Goal: Find specific page/section: Find specific page/section

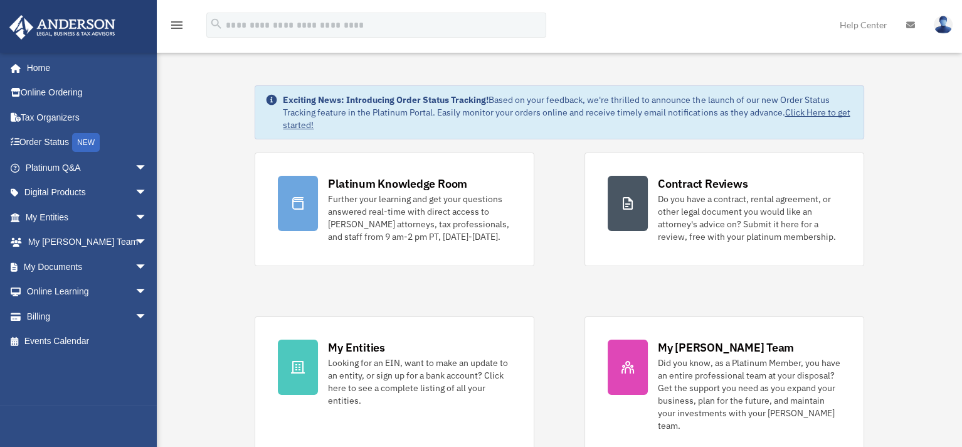
click at [556, 199] on div "Platinum Knowledge Room Further your learning and get your questions answered r…" at bounding box center [559, 303] width 609 height 302
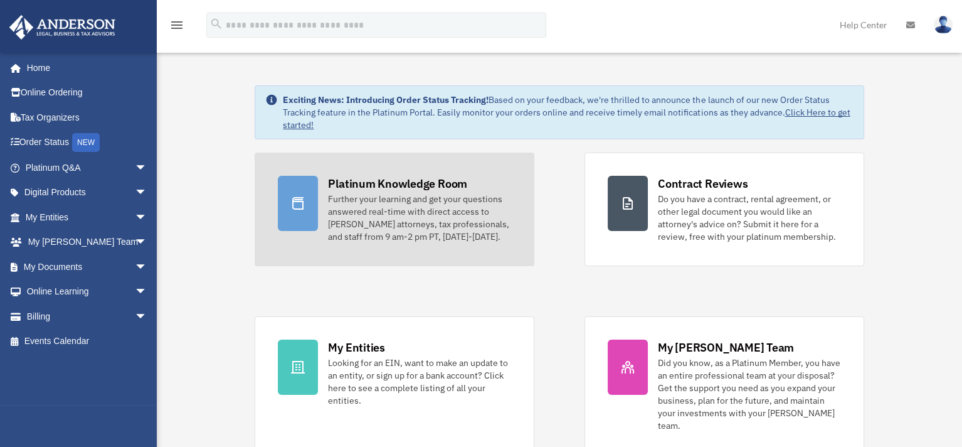
click at [511, 191] on link "Platinum Knowledge Room Further your learning and get your questions answered r…" at bounding box center [395, 209] width 280 height 114
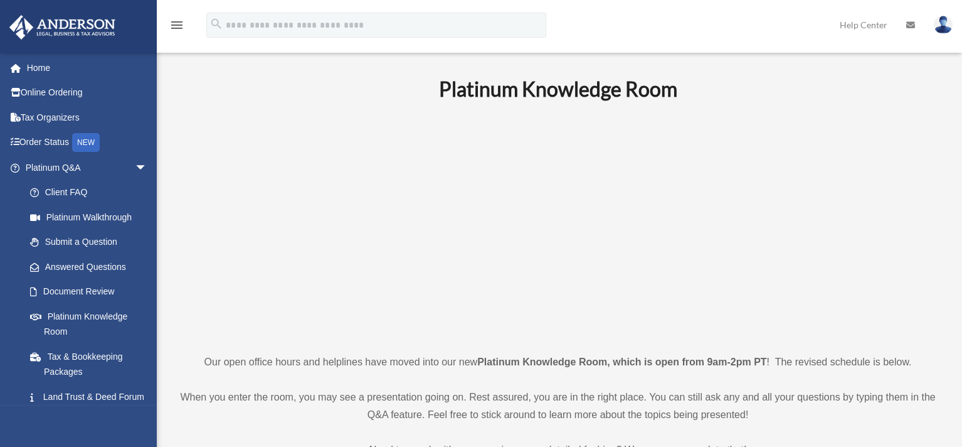
click at [289, 226] on p at bounding box center [558, 227] width 759 height 218
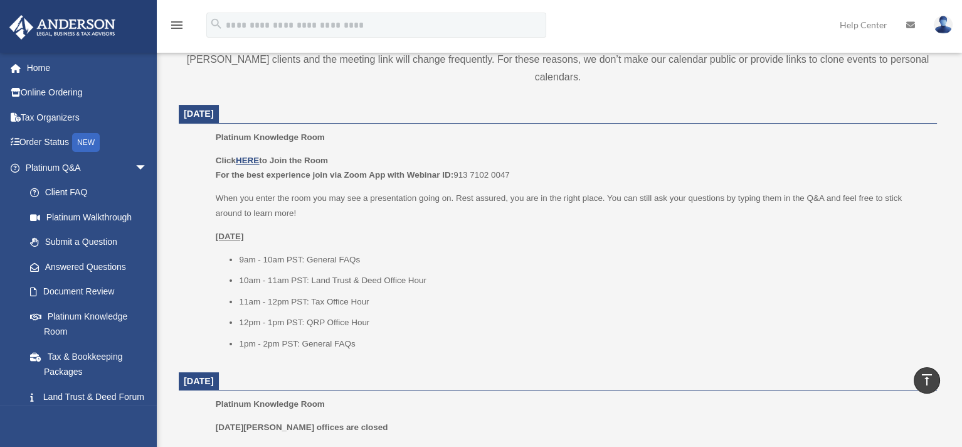
scroll to position [439, 0]
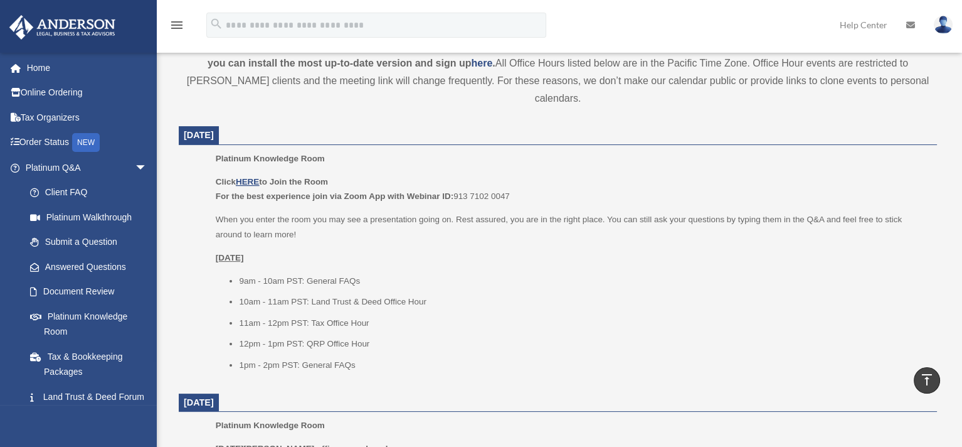
click at [449, 296] on ul "9am - 10am PST: General FAQs 10am - 11am PST: Land Trust & Deed Office Hour 11a…" at bounding box center [572, 323] width 713 height 99
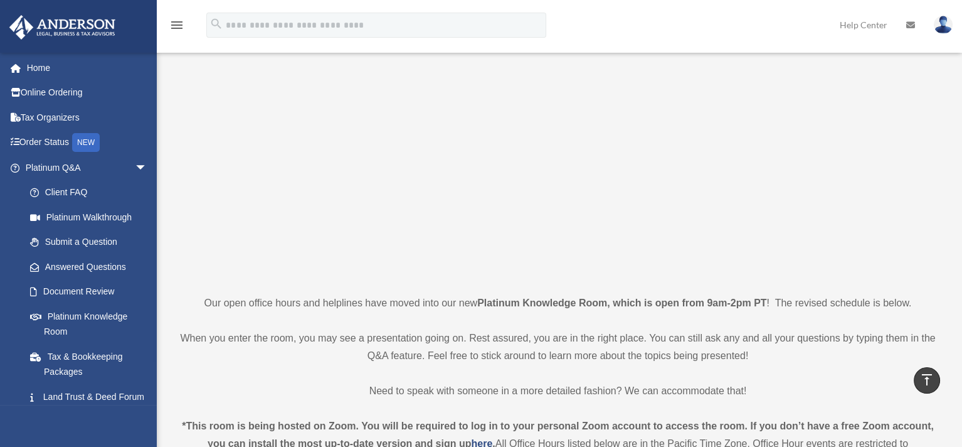
scroll to position [0, 0]
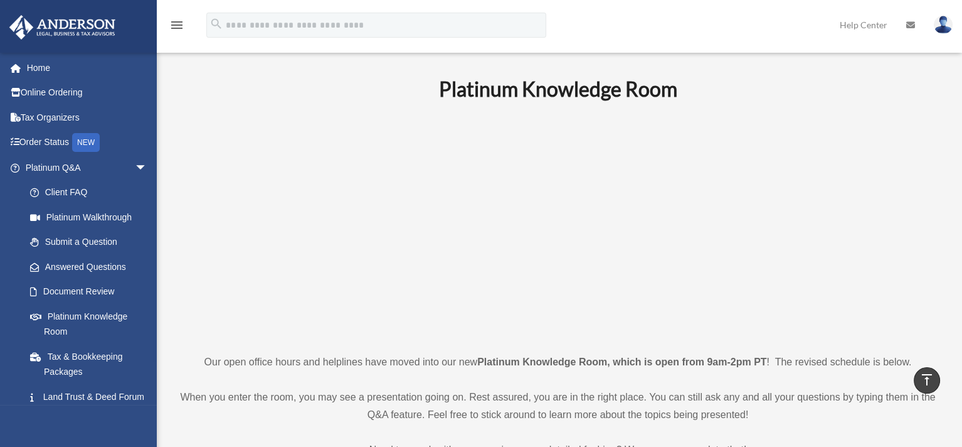
click at [308, 209] on p at bounding box center [558, 227] width 759 height 218
click at [306, 178] on p at bounding box center [558, 227] width 759 height 218
drag, startPoint x: 866, startPoint y: 366, endPoint x: 865, endPoint y: 353, distance: 13.8
click at [866, 366] on p "Our open office hours and helplines have moved into our new Platinum Knowledge …" at bounding box center [558, 362] width 759 height 18
click at [857, 302] on p at bounding box center [558, 227] width 759 height 218
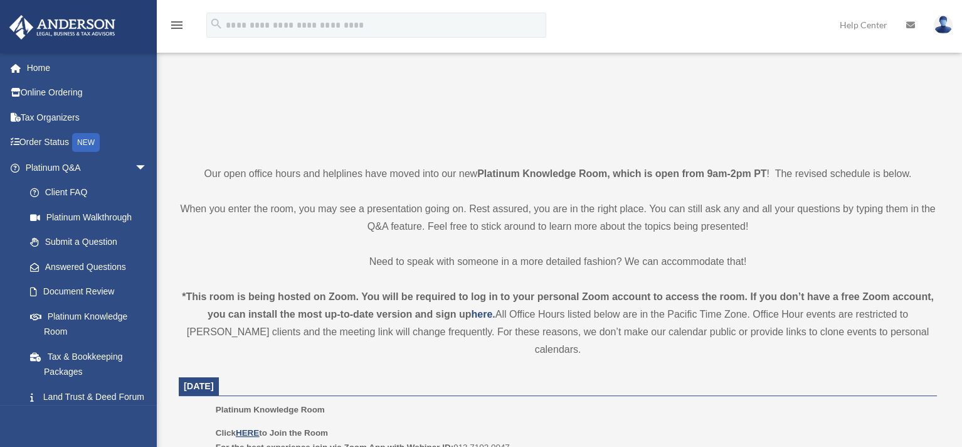
scroll to position [376, 0]
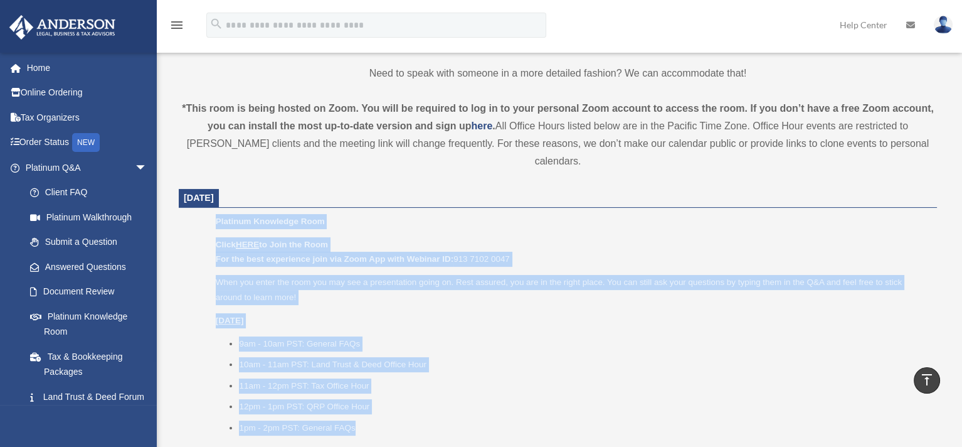
drag, startPoint x: 373, startPoint y: 409, endPoint x: 178, endPoint y: 198, distance: 288.1
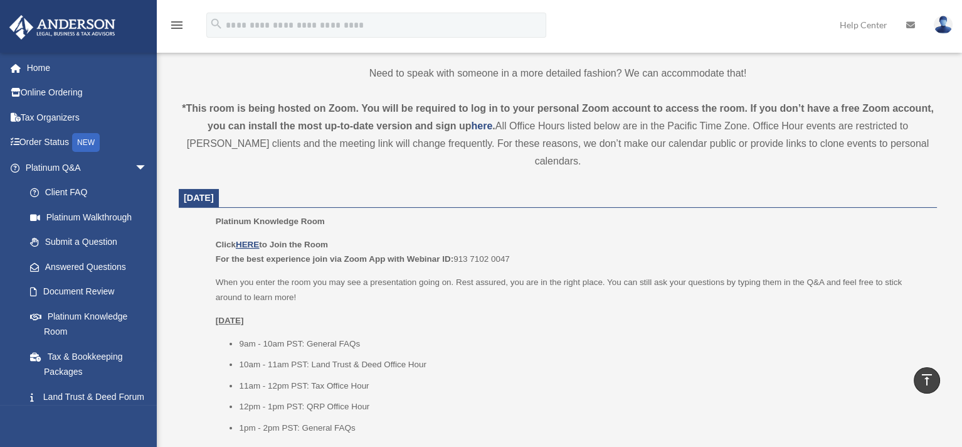
click at [425, 148] on div "*This room is being hosted on Zoom. You will be required to log in to your pers…" at bounding box center [558, 135] width 759 height 70
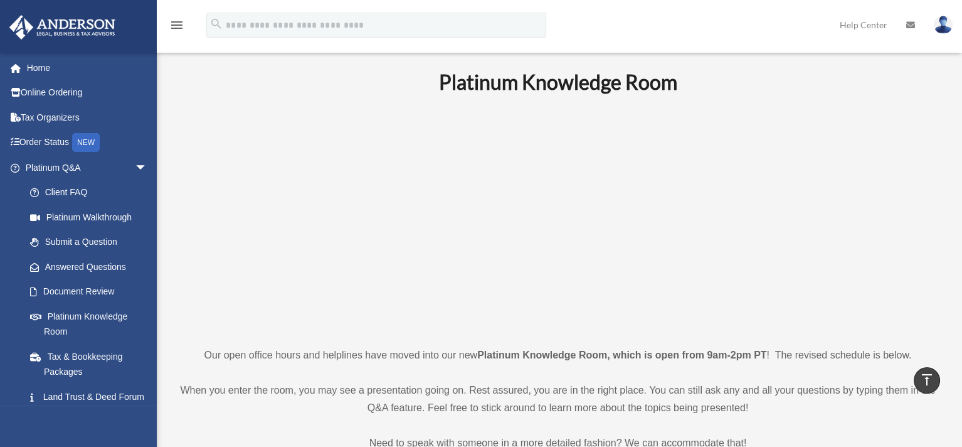
scroll to position [0, 0]
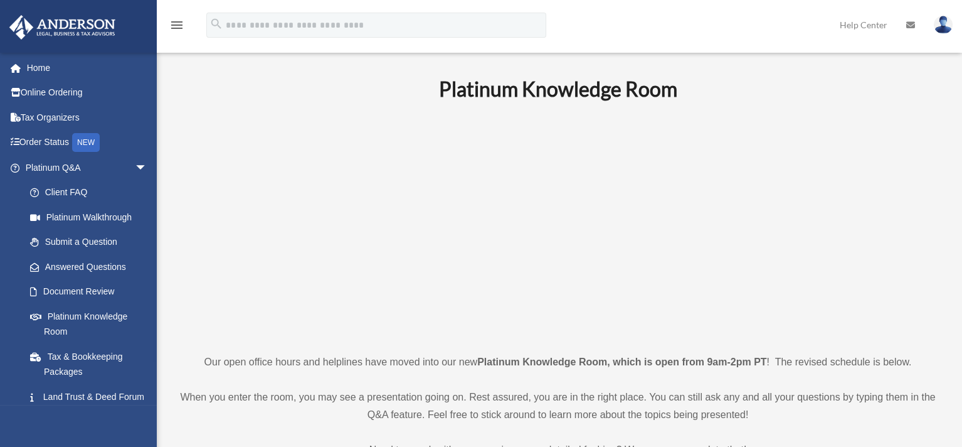
click at [287, 272] on p at bounding box center [558, 227] width 759 height 218
click at [818, 130] on p at bounding box center [558, 227] width 759 height 218
click at [902, 147] on p at bounding box center [558, 227] width 759 height 218
click at [248, 138] on p at bounding box center [558, 227] width 759 height 218
click at [135, 166] on span "arrow_drop_down" at bounding box center [147, 168] width 25 height 26
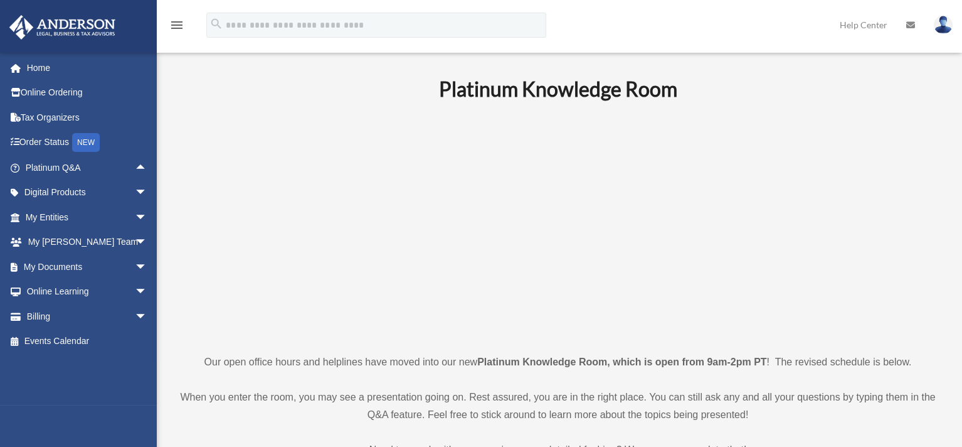
click at [309, 245] on p at bounding box center [558, 227] width 759 height 218
click at [135, 264] on span "arrow_drop_down" at bounding box center [147, 267] width 25 height 26
click at [211, 243] on p at bounding box center [558, 227] width 759 height 218
click at [821, 184] on p at bounding box center [558, 227] width 759 height 218
drag, startPoint x: 208, startPoint y: 281, endPoint x: 200, endPoint y: 278, distance: 8.7
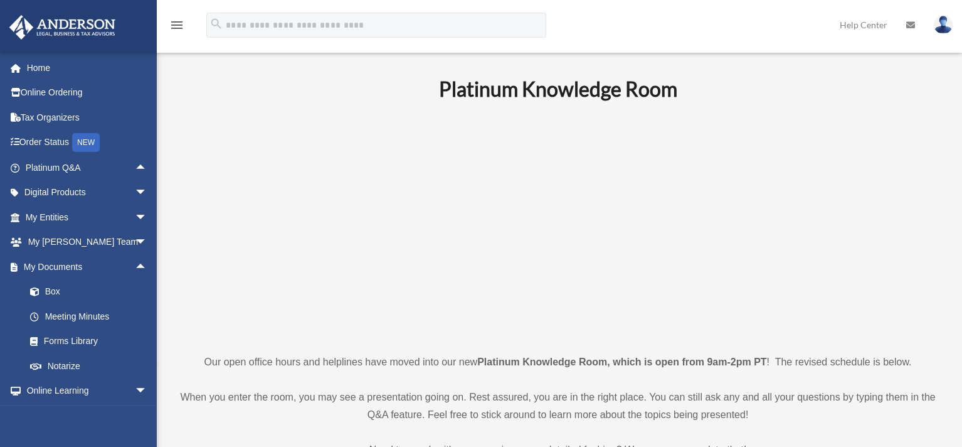
click at [208, 281] on p at bounding box center [558, 227] width 759 height 218
click at [135, 262] on span "arrow_drop_up" at bounding box center [147, 267] width 25 height 26
click at [216, 222] on p at bounding box center [558, 227] width 759 height 218
click at [277, 310] on p at bounding box center [558, 227] width 759 height 218
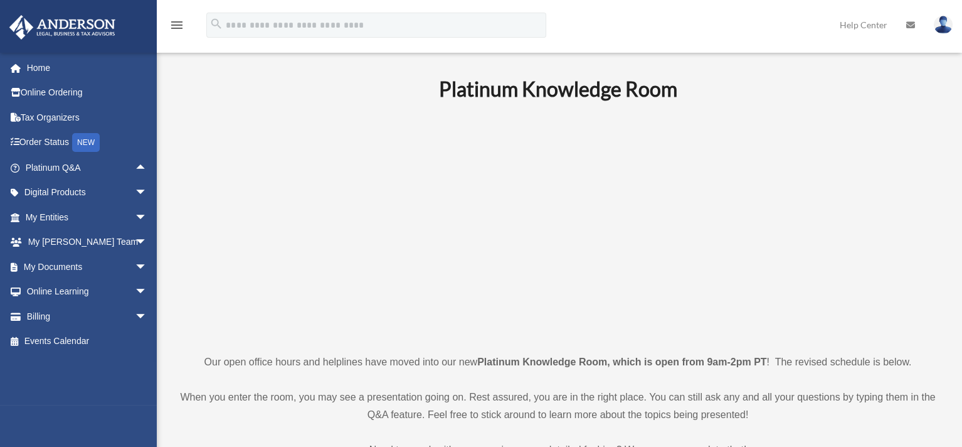
click at [511, 97] on b "Platinum Knowledge Room" at bounding box center [558, 89] width 238 height 24
click at [511, 96] on b "Platinum Knowledge Room" at bounding box center [558, 89] width 238 height 24
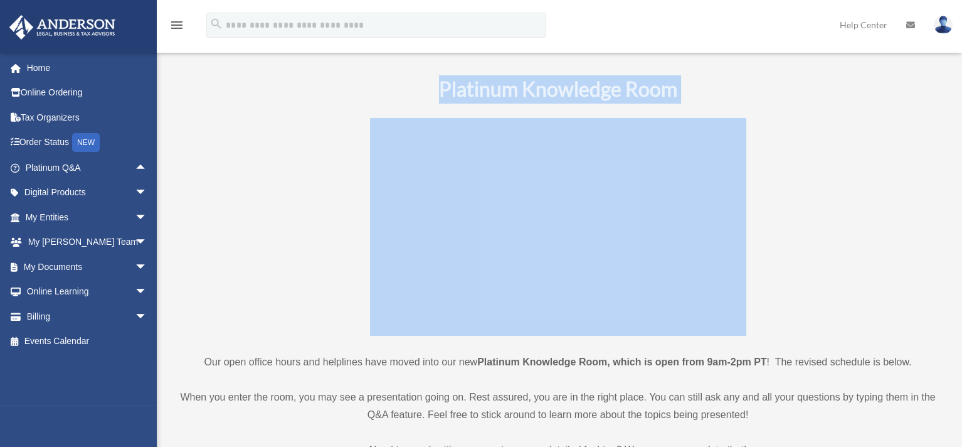
click at [511, 96] on b "Platinum Knowledge Room" at bounding box center [558, 89] width 238 height 24
click at [368, 86] on h1 "Platinum Knowledge Room" at bounding box center [558, 89] width 759 height 28
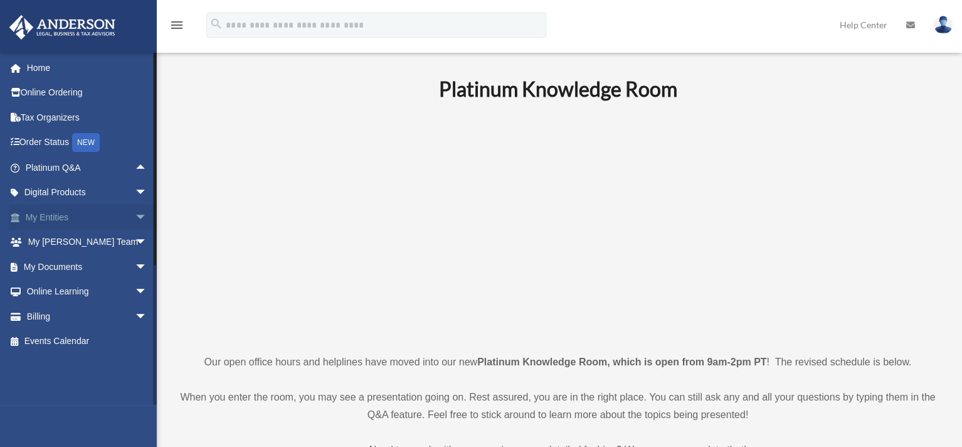
click at [135, 218] on span "arrow_drop_down" at bounding box center [147, 218] width 25 height 26
